Goal: Information Seeking & Learning: Learn about a topic

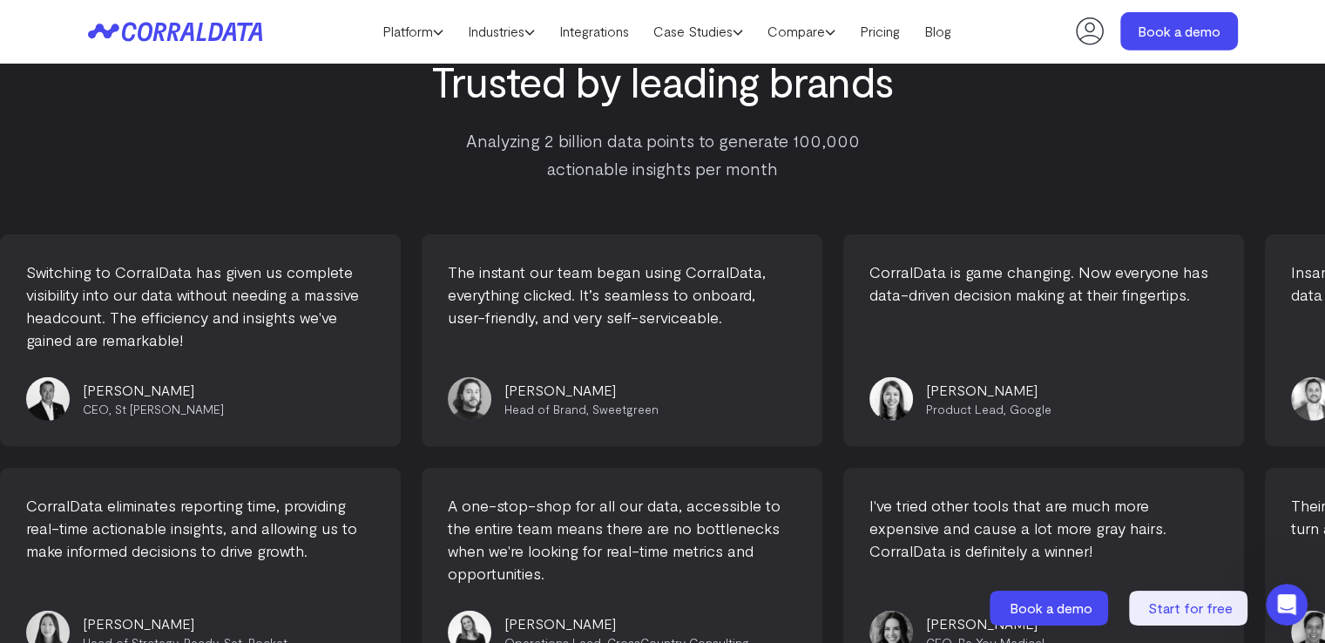
scroll to position [4841, 0]
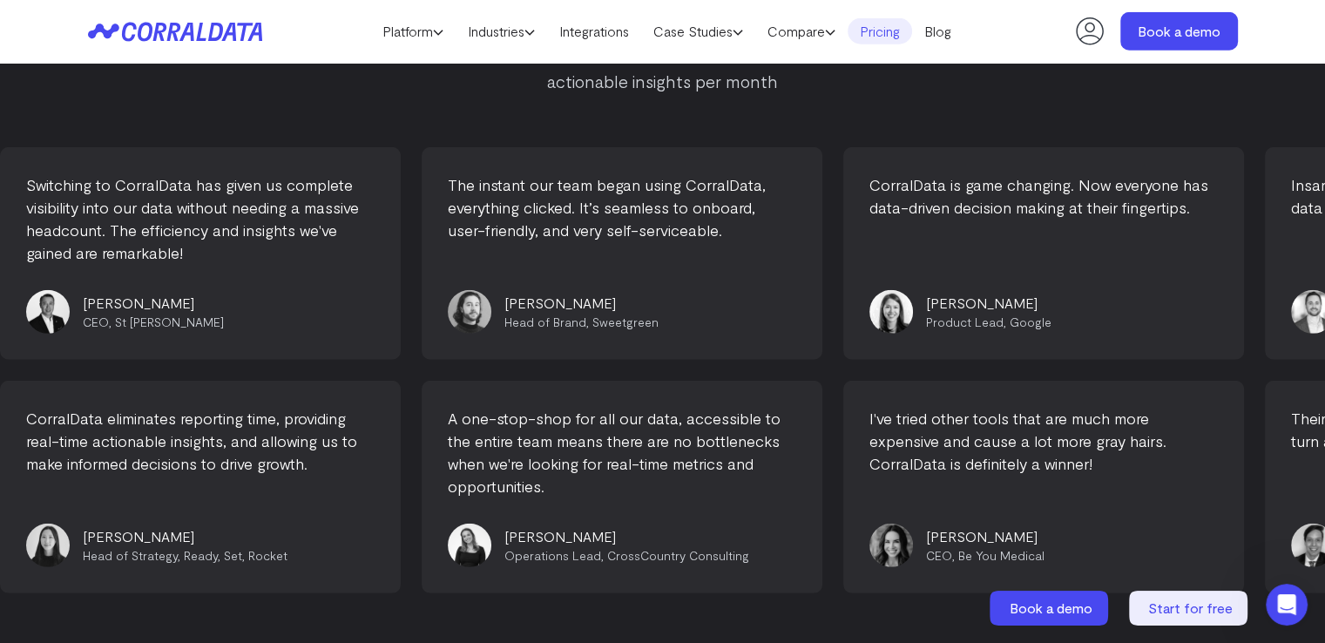
click at [895, 29] on link "Pricing" at bounding box center [879, 31] width 64 height 26
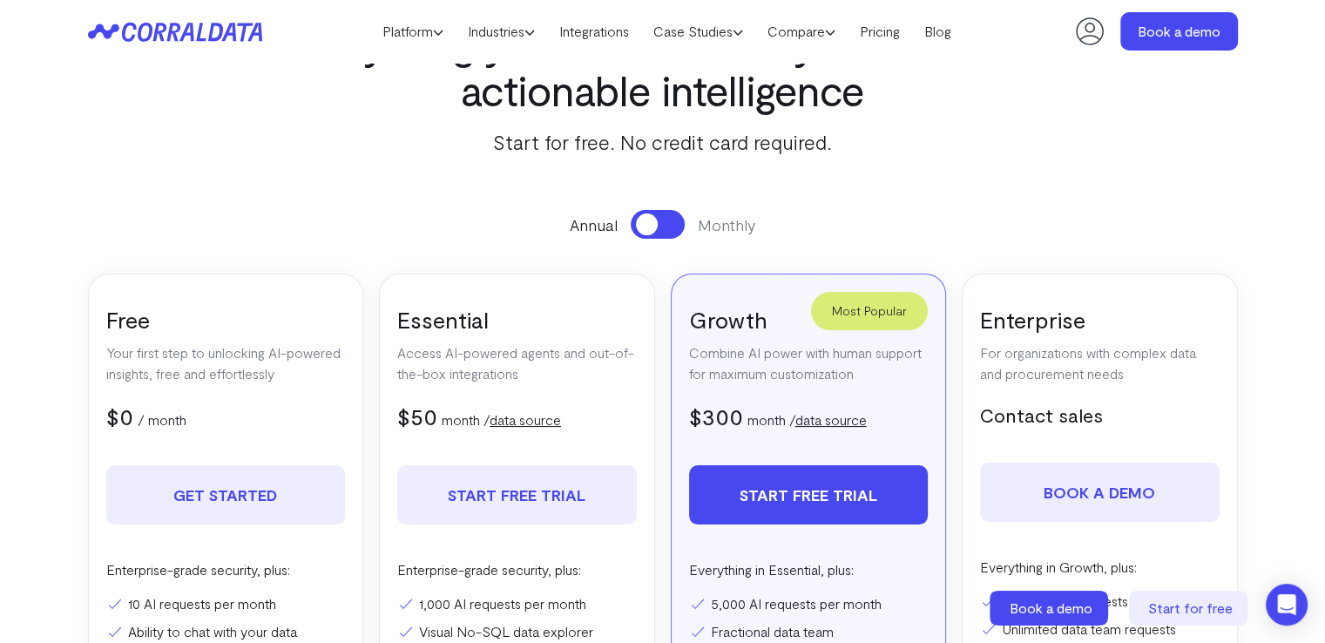
scroll to position [224, 0]
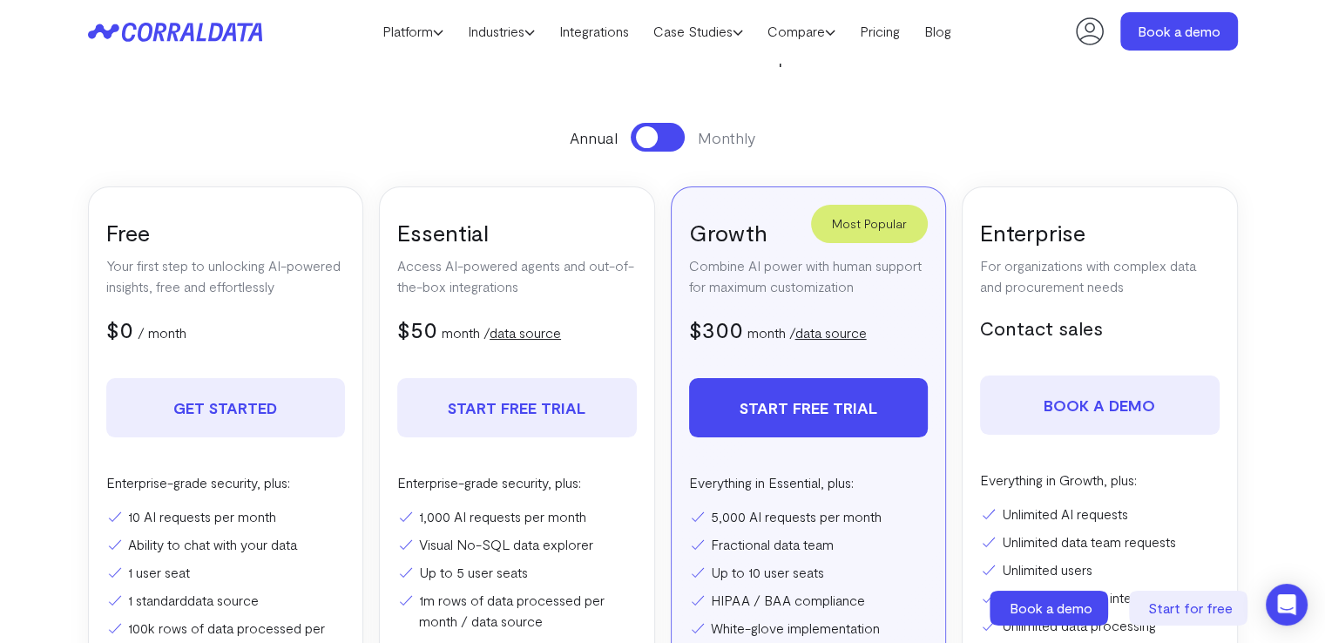
click at [544, 334] on link "data source" at bounding box center [524, 332] width 71 height 17
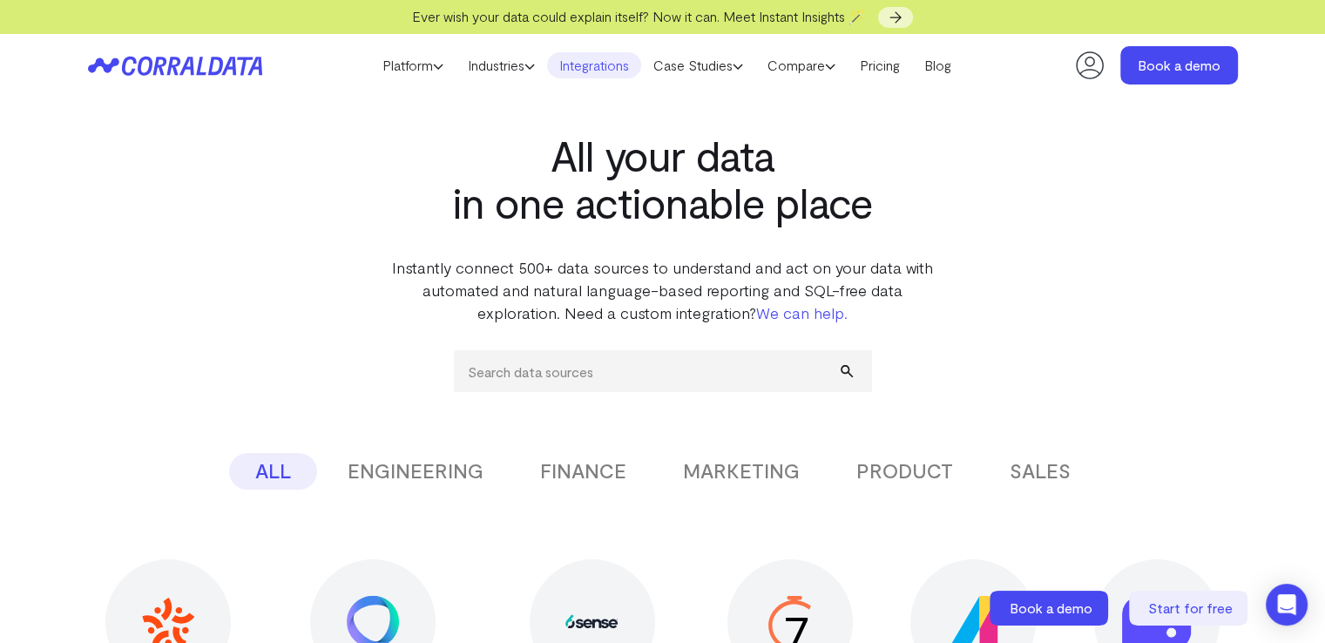
scroll to position [224, 0]
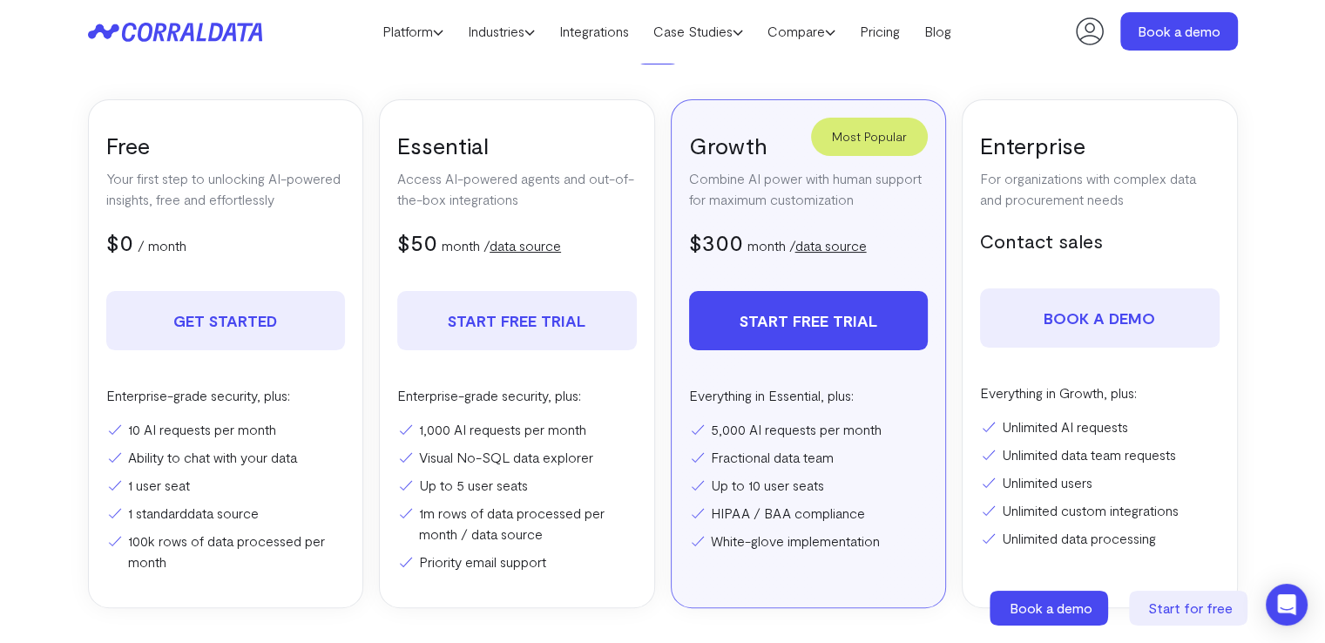
scroll to position [224, 0]
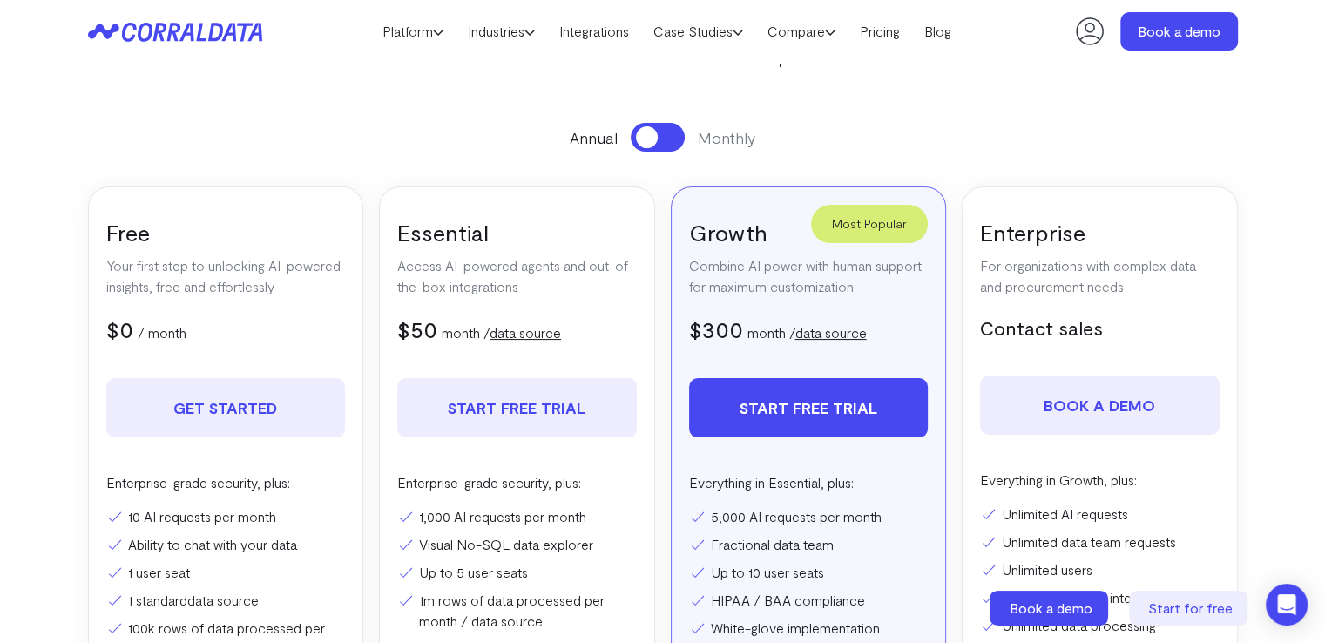
click at [662, 133] on button at bounding box center [658, 137] width 54 height 29
click at [641, 138] on button at bounding box center [658, 137] width 54 height 29
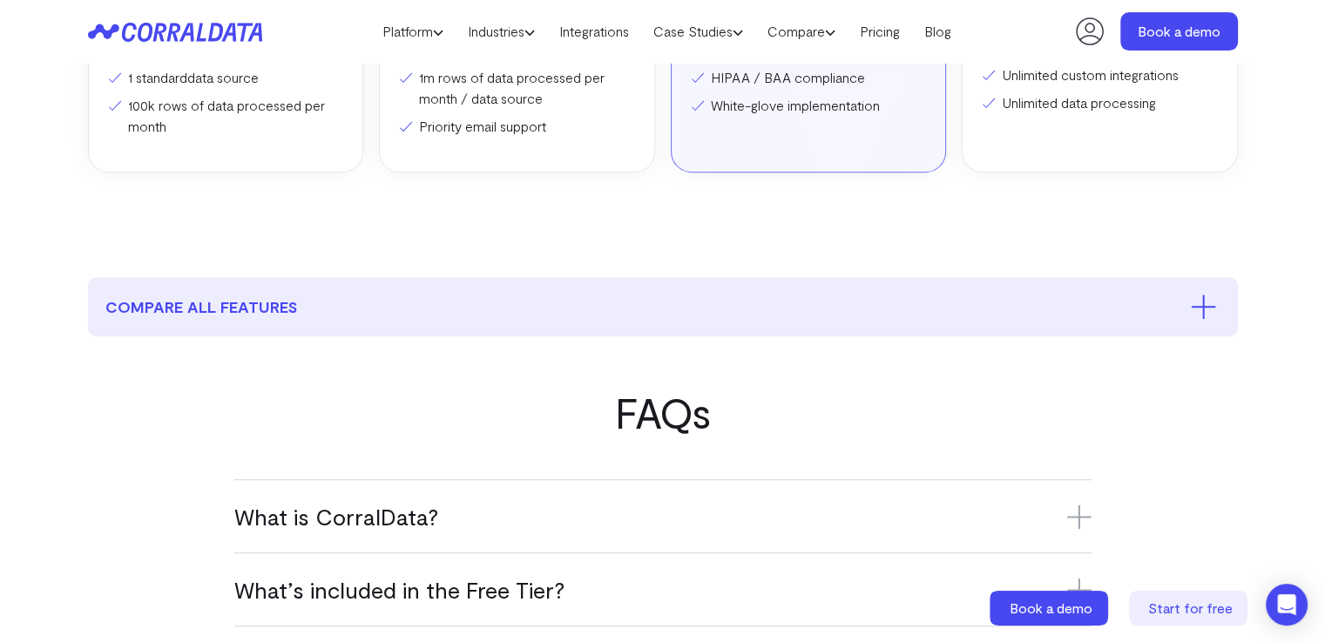
scroll to position [833, 0]
